Goal: Information Seeking & Learning: Learn about a topic

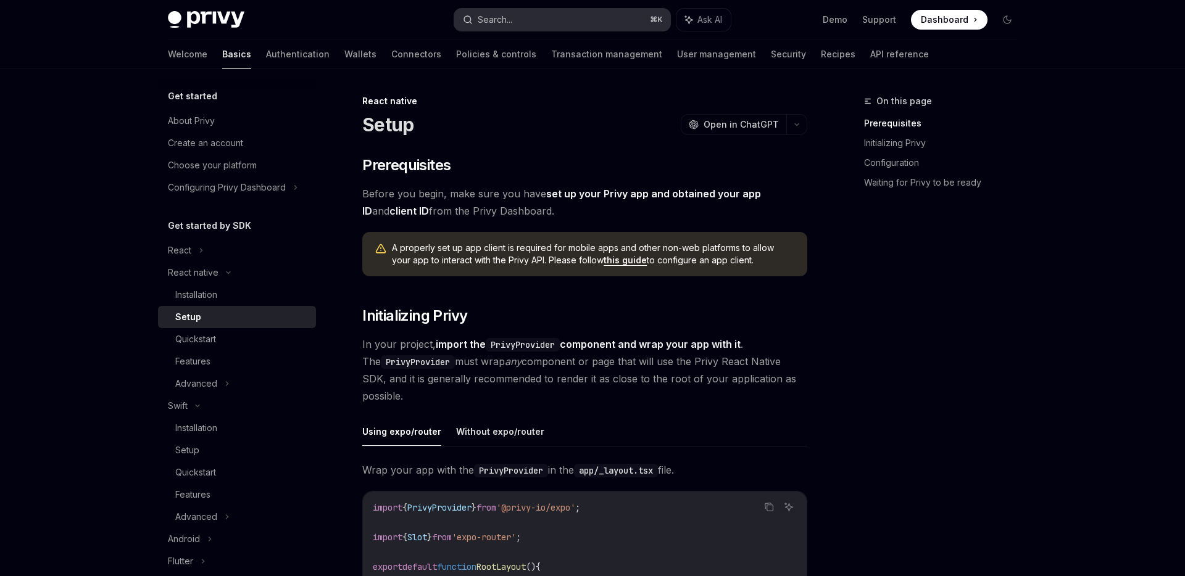
click at [510, 19] on div "Search..." at bounding box center [495, 19] width 35 height 15
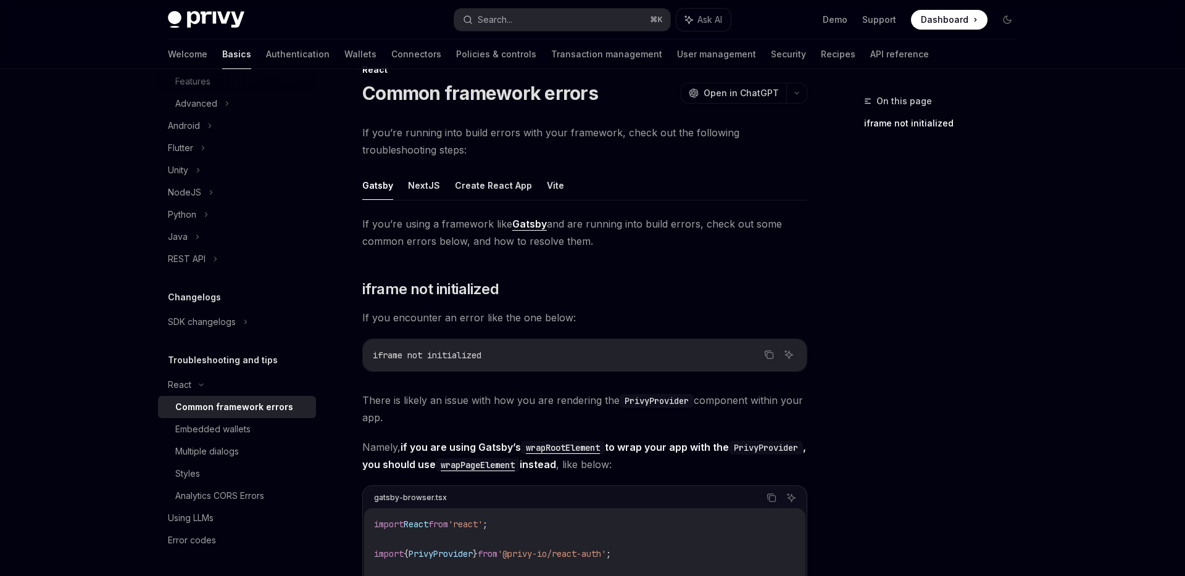
scroll to position [36, 0]
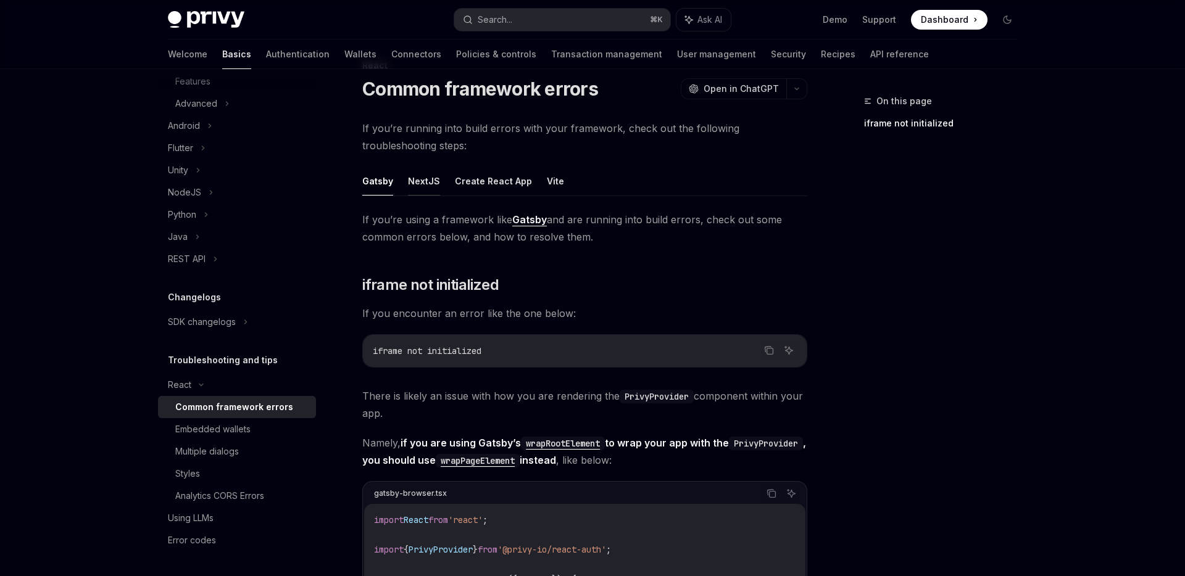
click at [426, 182] on button "NextJS" at bounding box center [424, 181] width 32 height 29
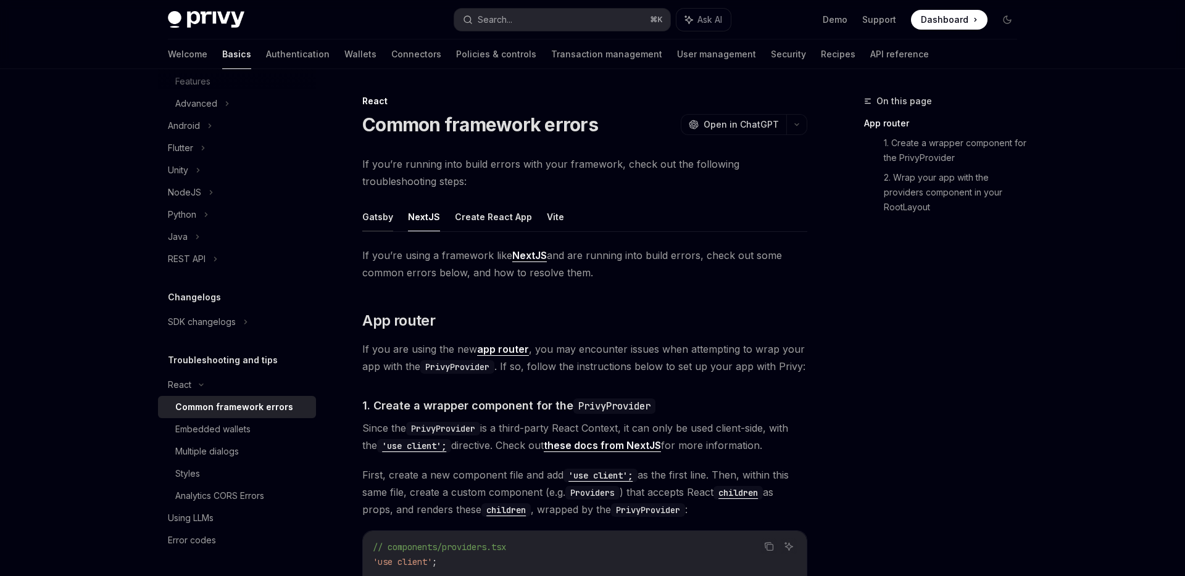
click at [387, 218] on button "Gatsby" at bounding box center [377, 216] width 31 height 29
type textarea "*"
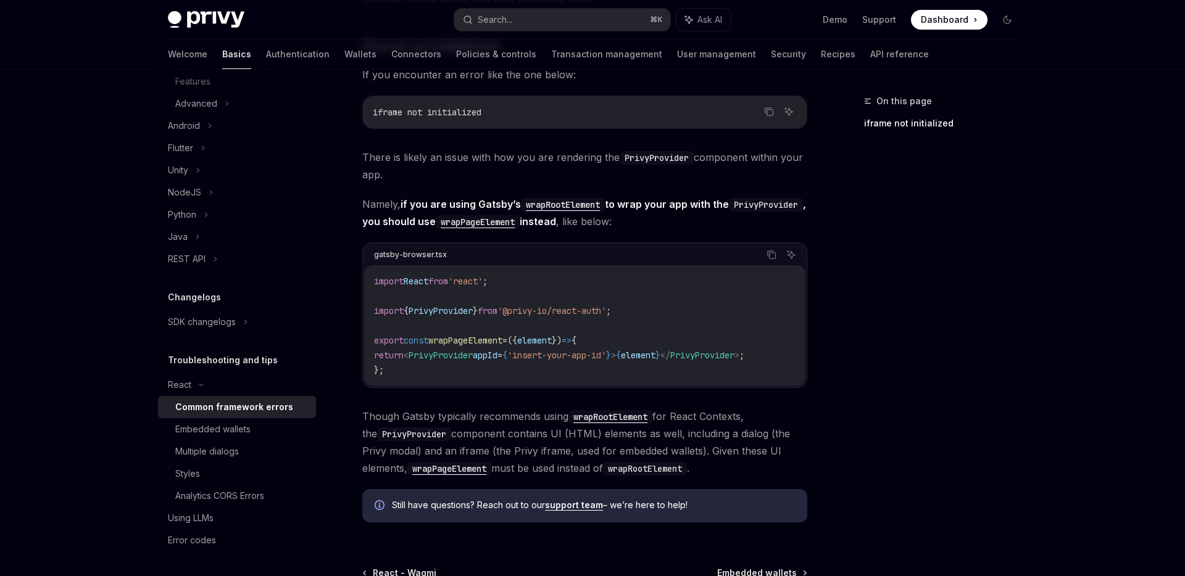
scroll to position [419, 0]
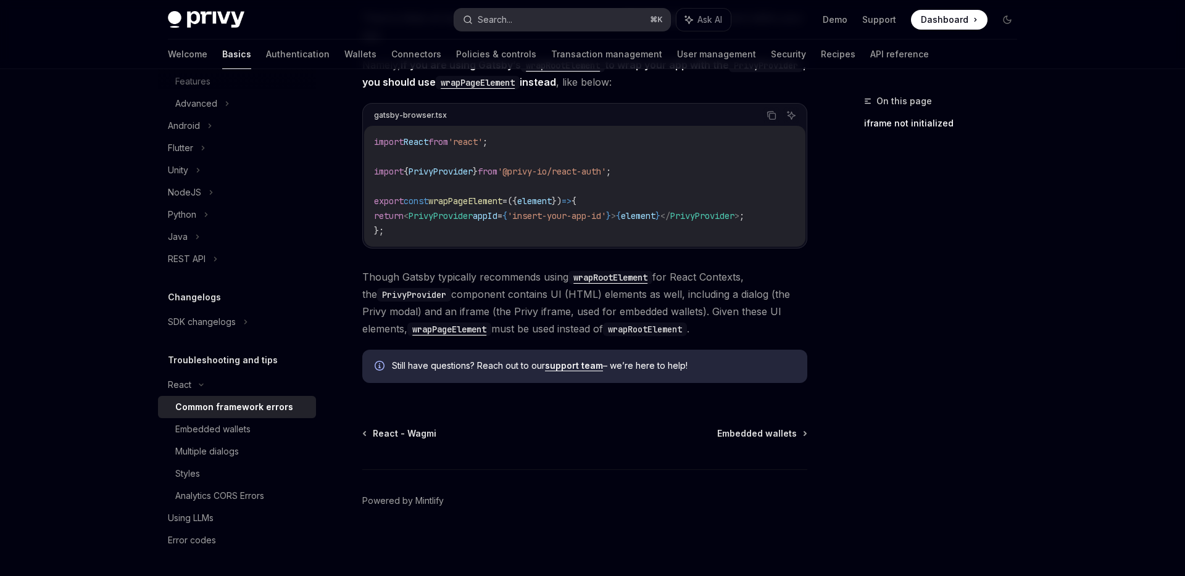
click at [503, 12] on div "Search..." at bounding box center [495, 19] width 35 height 15
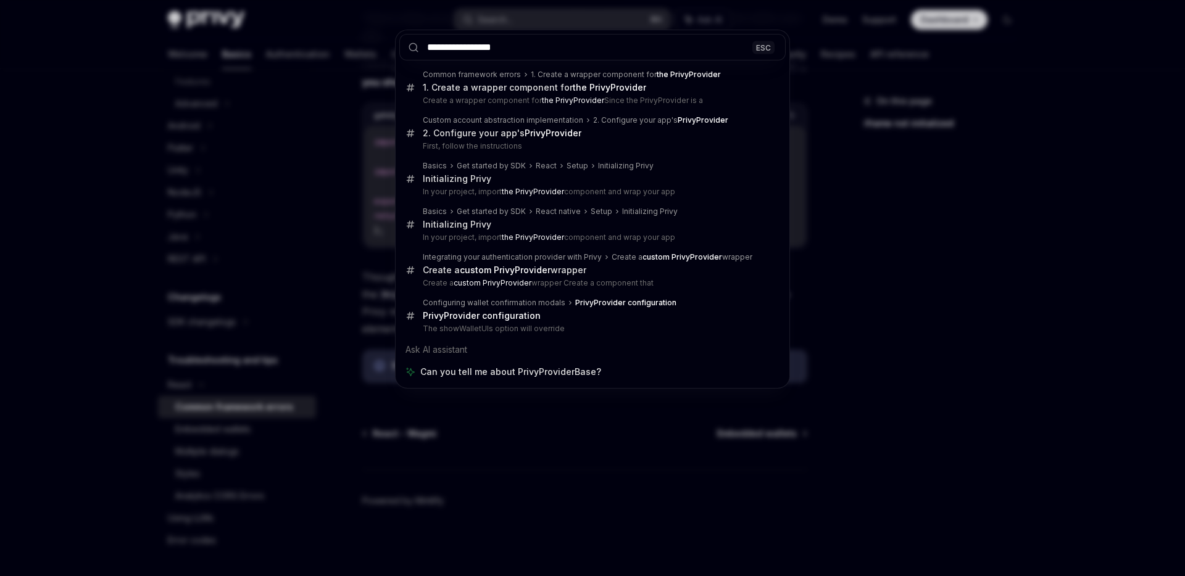
type input "**********"
type textarea "*"
